Goal: Find specific page/section: Find specific page/section

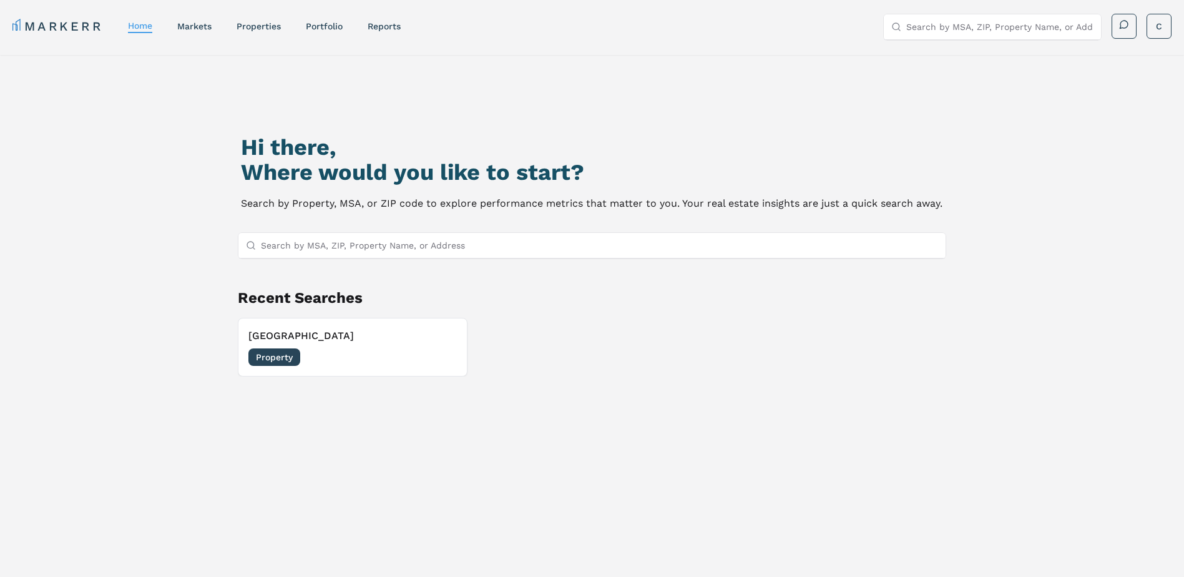
click at [270, 31] on link "properties" at bounding box center [259, 26] width 44 height 10
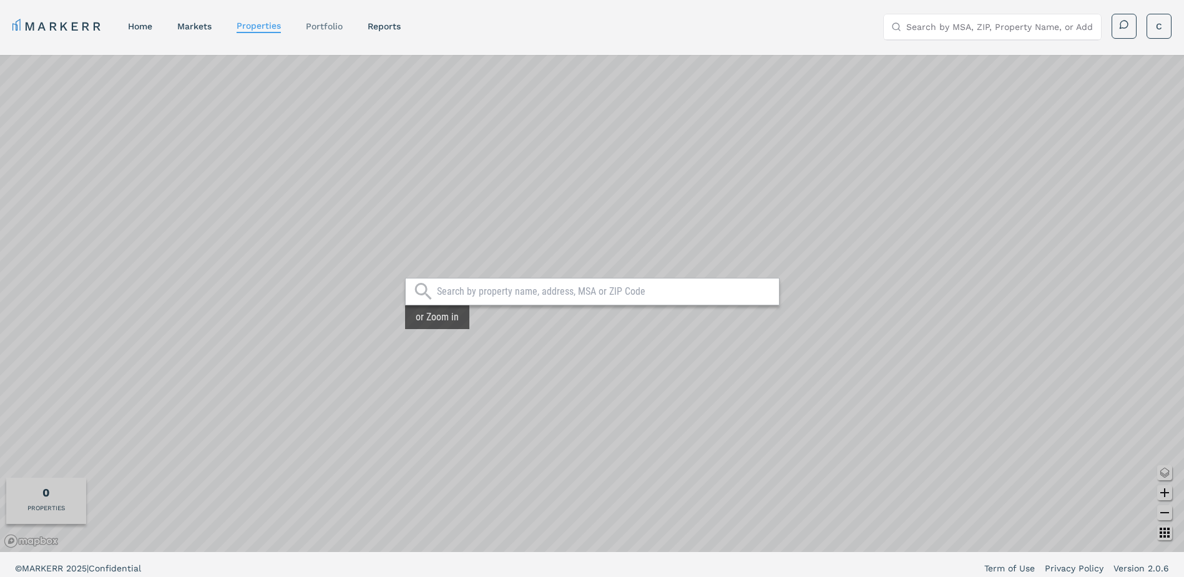
click at [328, 28] on link "Portfolio" at bounding box center [324, 26] width 37 height 10
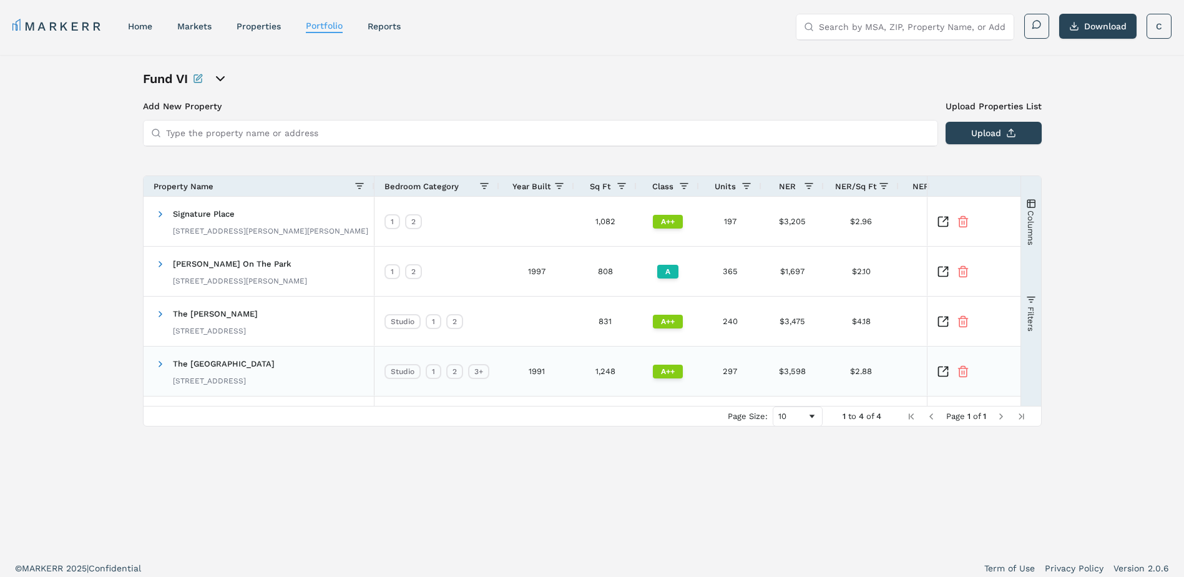
click at [939, 371] on icon "Inspect Comparable" at bounding box center [943, 371] width 12 height 12
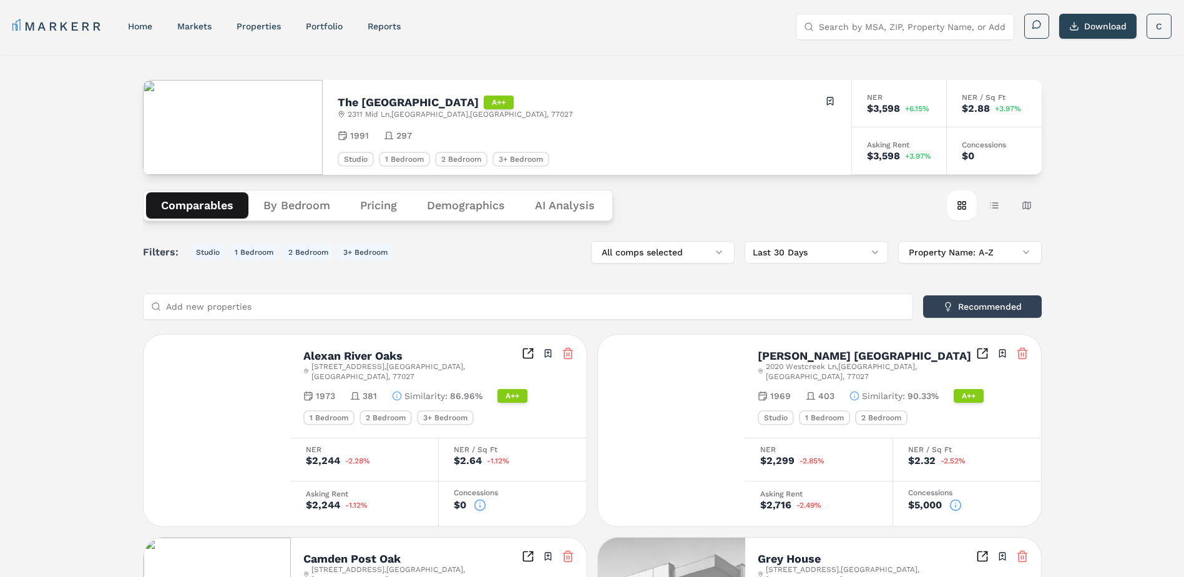
click at [285, 193] on button "By Bedroom" at bounding box center [296, 205] width 97 height 26
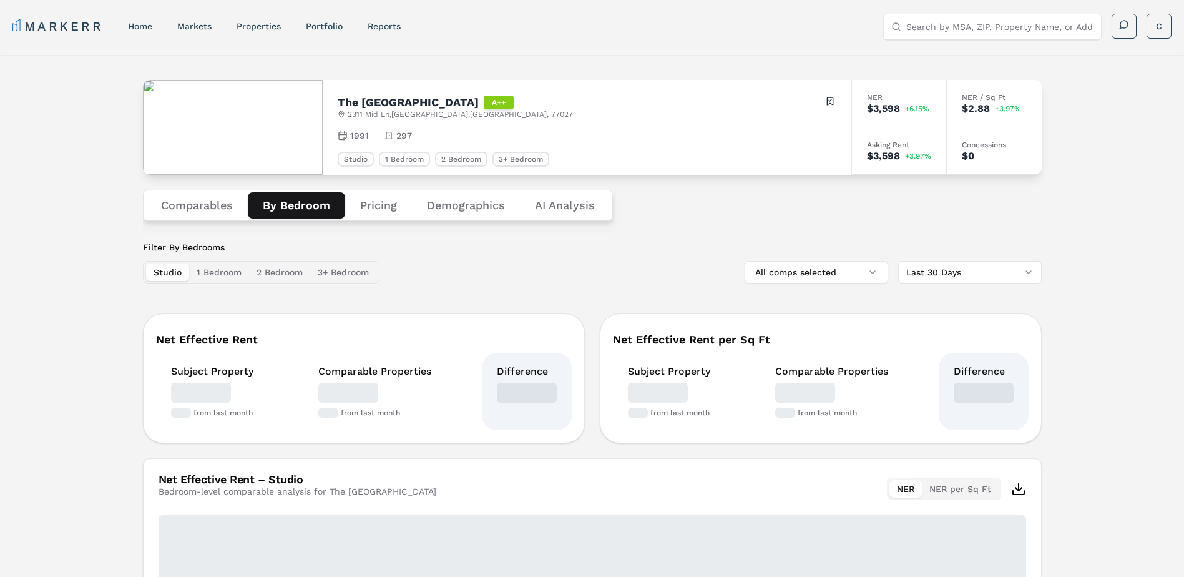
scroll to position [229, 0]
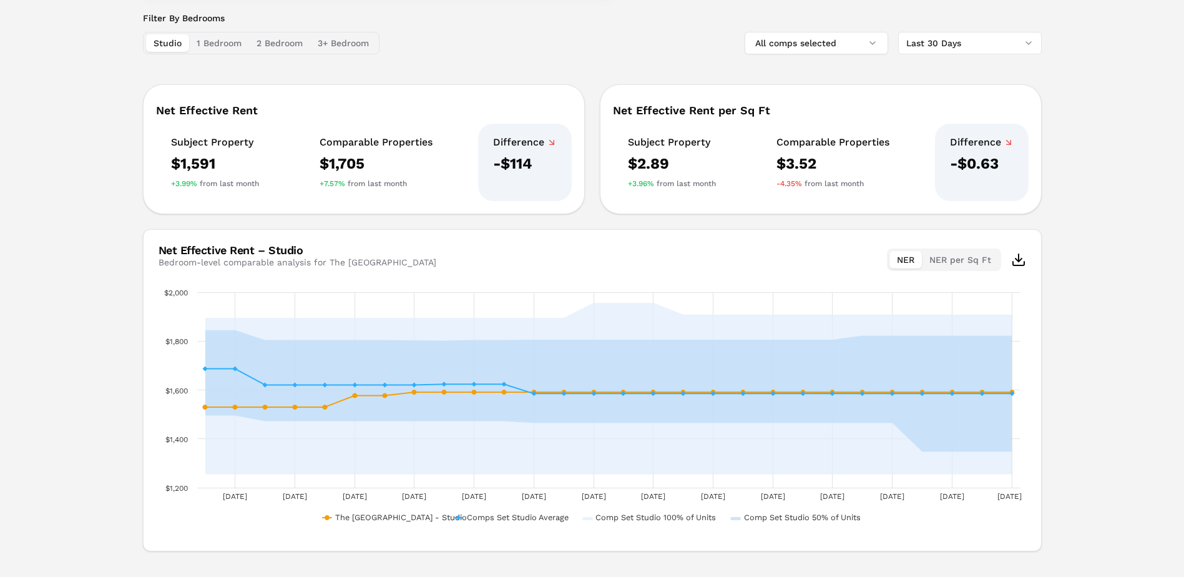
click at [223, 41] on button "1 Bedroom" at bounding box center [219, 42] width 60 height 17
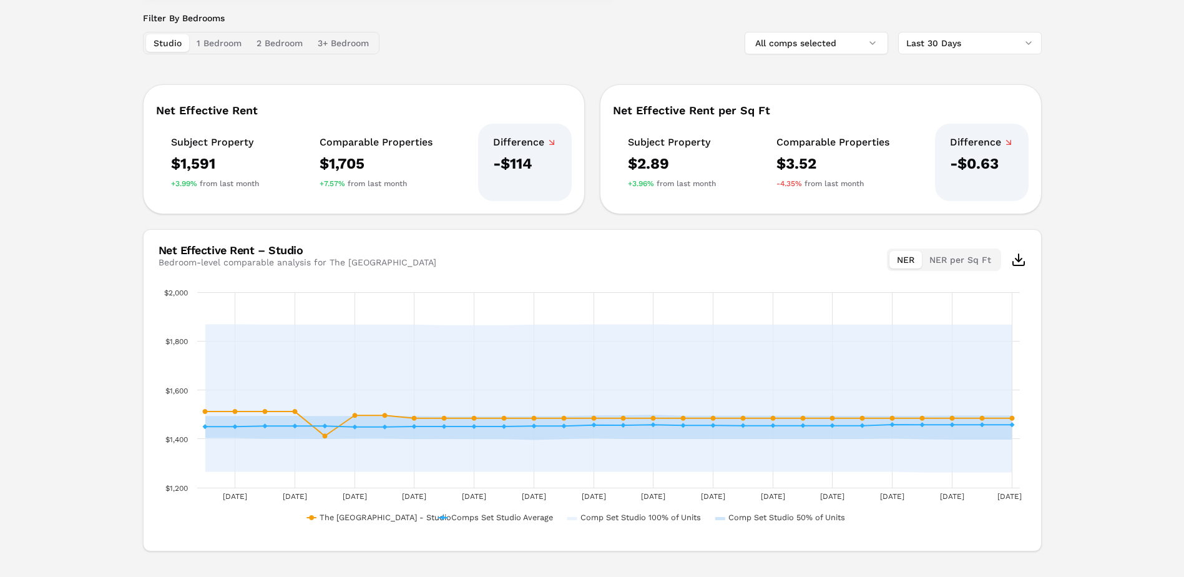
click at [161, 42] on button "Studio" at bounding box center [167, 42] width 43 height 17
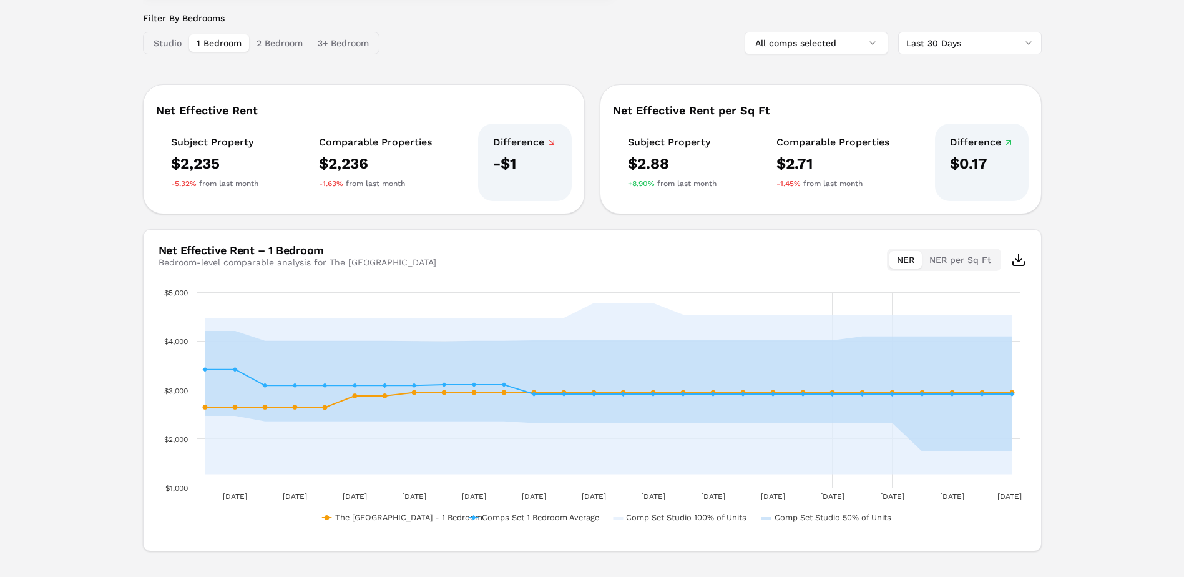
click at [227, 42] on button "1 Bedroom" at bounding box center [219, 42] width 60 height 17
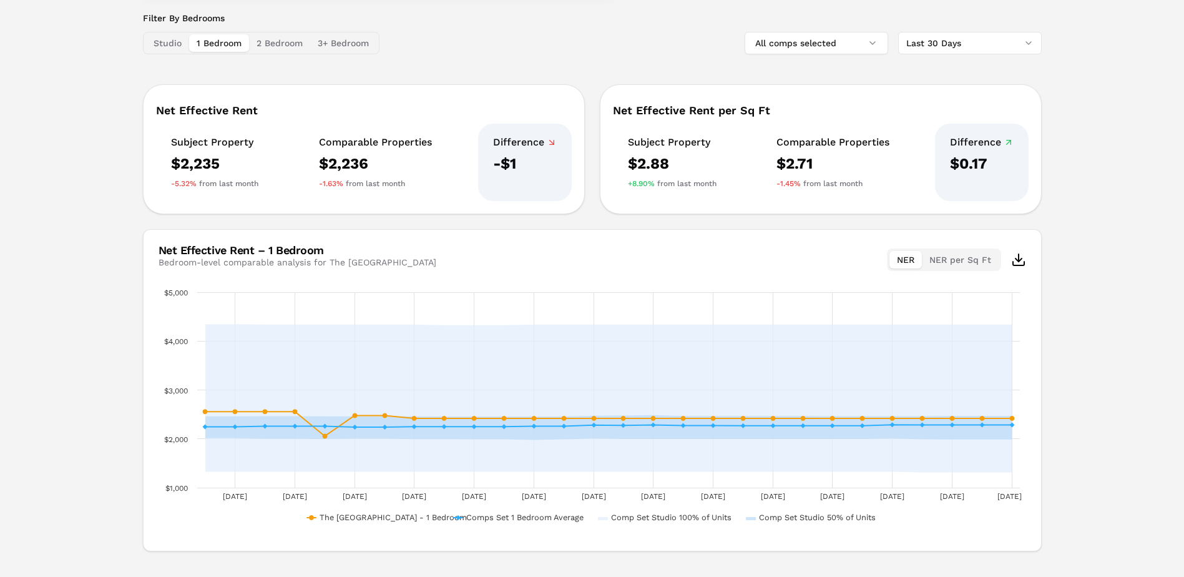
click at [266, 47] on button "2 Bedroom" at bounding box center [279, 42] width 61 height 17
